Goal: Task Accomplishment & Management: Manage account settings

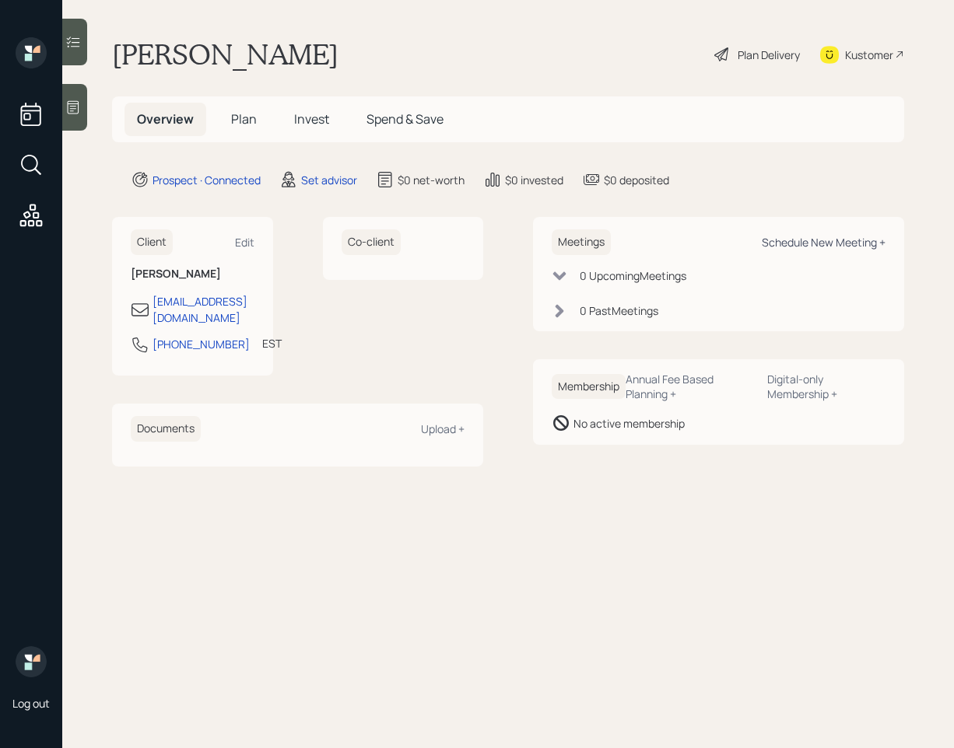
click at [833, 238] on div "Schedule New Meeting +" at bounding box center [823, 242] width 124 height 15
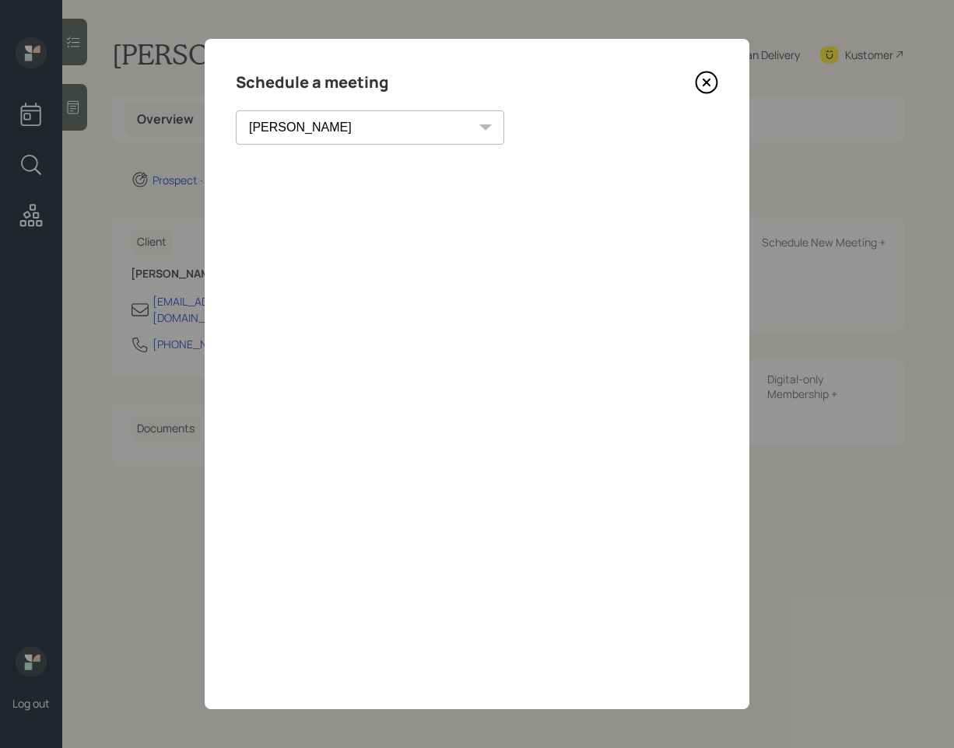
click at [344, 131] on select "Theresa Spinello Matthew Burke Xavier Ross Eitan Bar-David Ian Yamey Trevor Nel…" at bounding box center [370, 127] width 268 height 34
select select "f14b762f-c7c2-4b89-9227-8fa891345eea"
click at [236, 110] on select "Theresa Spinello Matthew Burke Xavier Ross Eitan Bar-David Ian Yamey Trevor Nel…" at bounding box center [370, 127] width 268 height 34
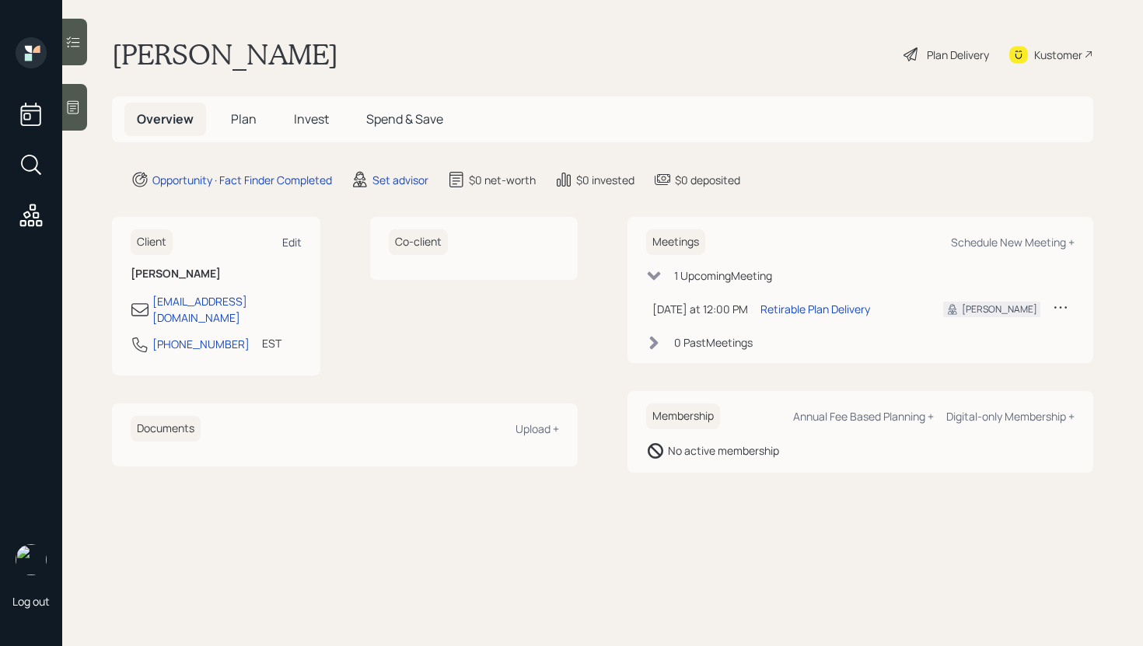
click at [288, 241] on div "Edit" at bounding box center [291, 242] width 19 height 15
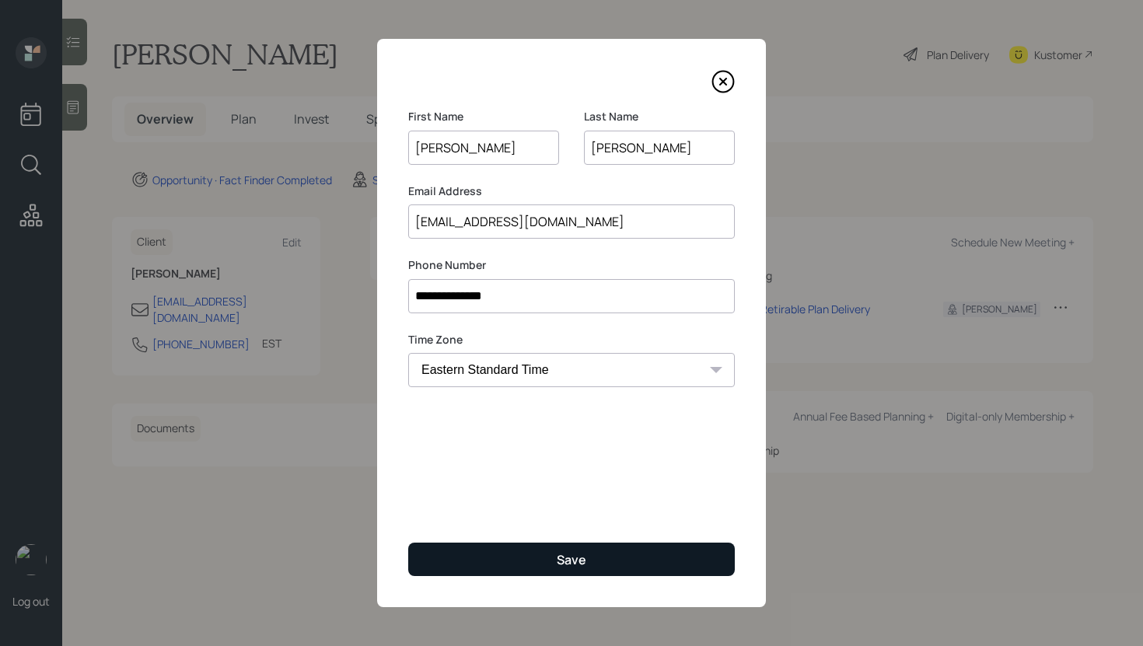
type input "[PERSON_NAME]"
click at [524, 566] on button "Save" at bounding box center [571, 559] width 327 height 33
